Goal: Information Seeking & Learning: Learn about a topic

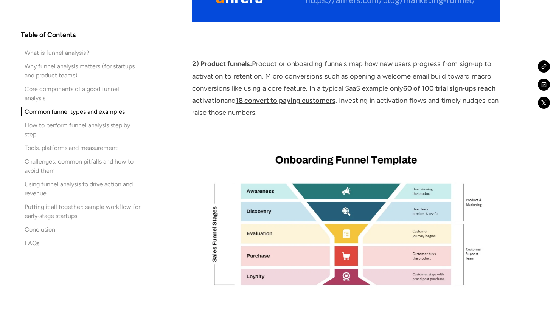
scroll to position [2293, 0]
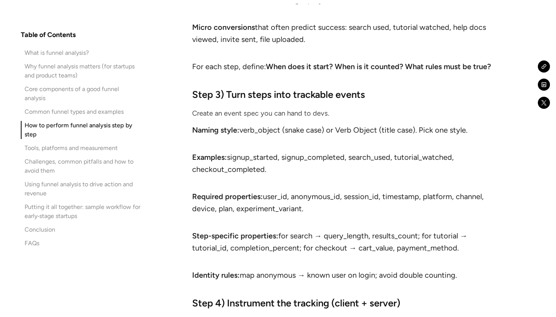
scroll to position [3605, 0]
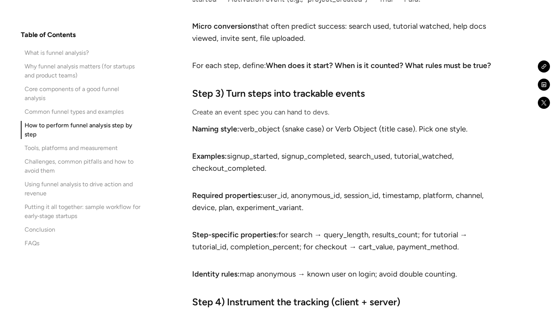
drag, startPoint x: 315, startPoint y: 164, endPoint x: 339, endPoint y: 180, distance: 28.9
click at [339, 189] on li "Required properties: user_id, anonymous_id, session_id, timestamp, platform, ch…" at bounding box center [346, 207] width 308 height 36
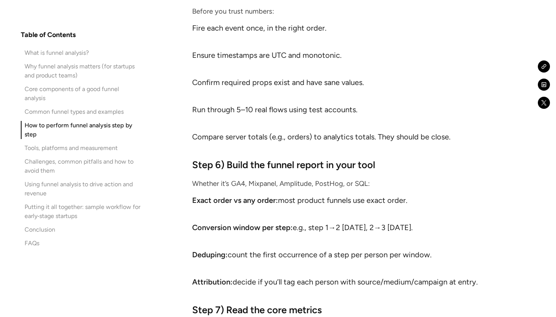
scroll to position [4029, 0]
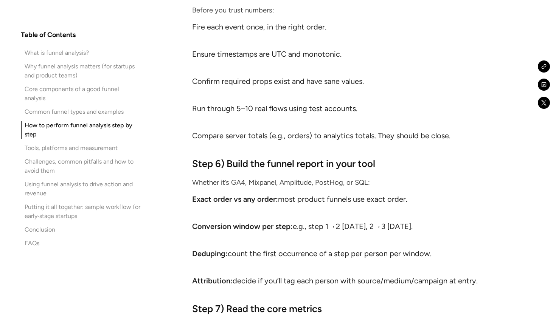
click at [349, 248] on li "Deduping: count the first occurrence of a step per person per window." at bounding box center [346, 260] width 308 height 24
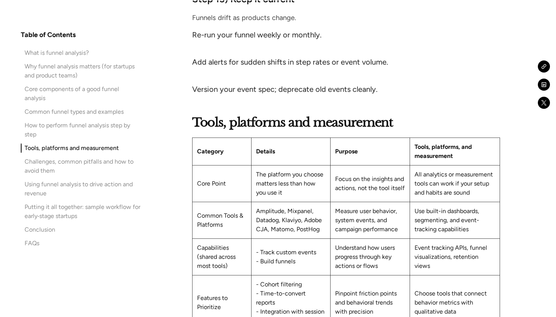
scroll to position [5180, 0]
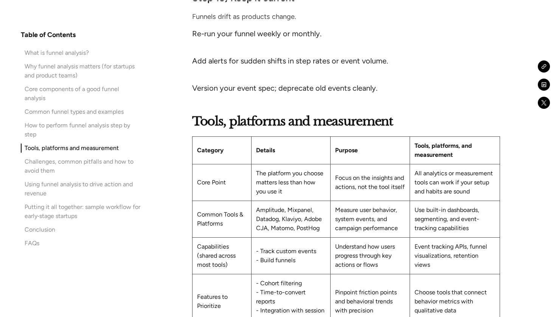
drag, startPoint x: 246, startPoint y: 269, endPoint x: 280, endPoint y: 285, distance: 37.9
click at [281, 285] on td "- Cohort filtering - Time-to-convert reports - Integration with session recordi…" at bounding box center [290, 301] width 79 height 55
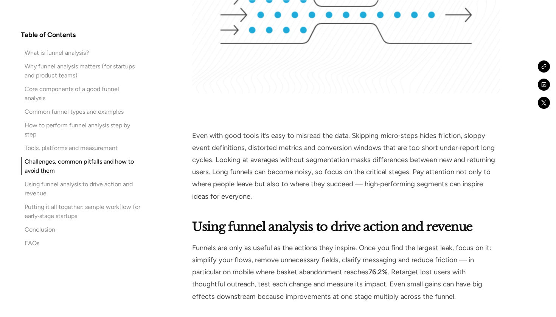
scroll to position [5680, 0]
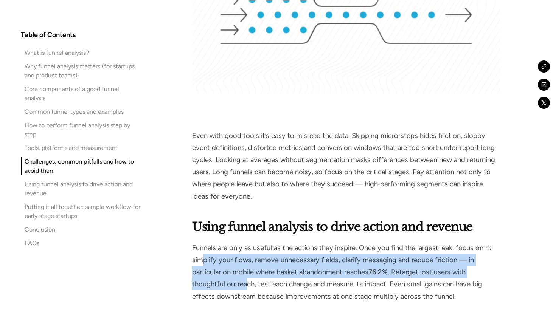
drag, startPoint x: 200, startPoint y: 243, endPoint x: 247, endPoint y: 269, distance: 53.3
click at [247, 269] on p "Funnels are only as useful as the actions they inspire. Once you find the large…" at bounding box center [346, 272] width 308 height 61
click at [242, 262] on p "Funnels are only as useful as the actions they inspire. Once you find the large…" at bounding box center [346, 272] width 308 height 61
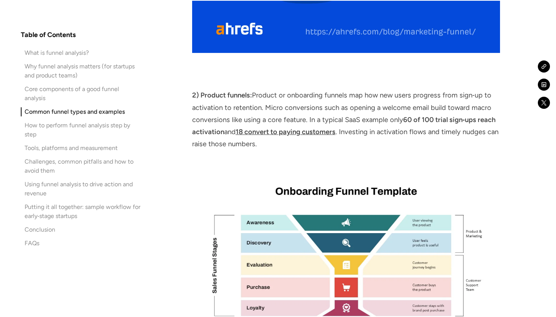
scroll to position [2270, 0]
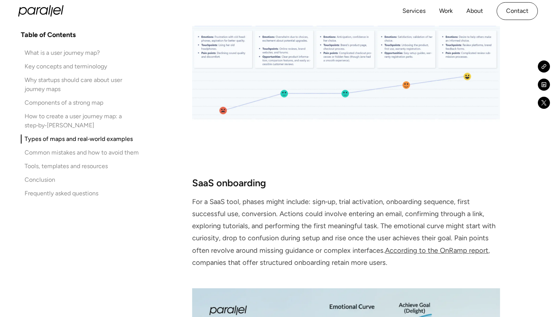
scroll to position [4148, 0]
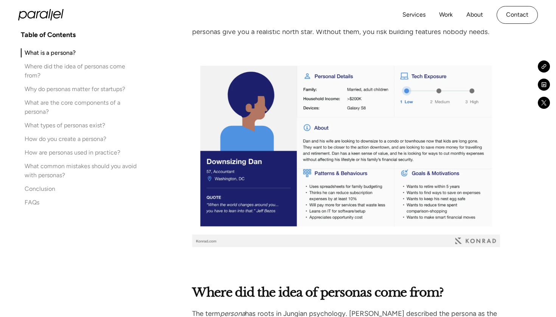
scroll to position [982, 0]
